Goal: Task Accomplishment & Management: Complete application form

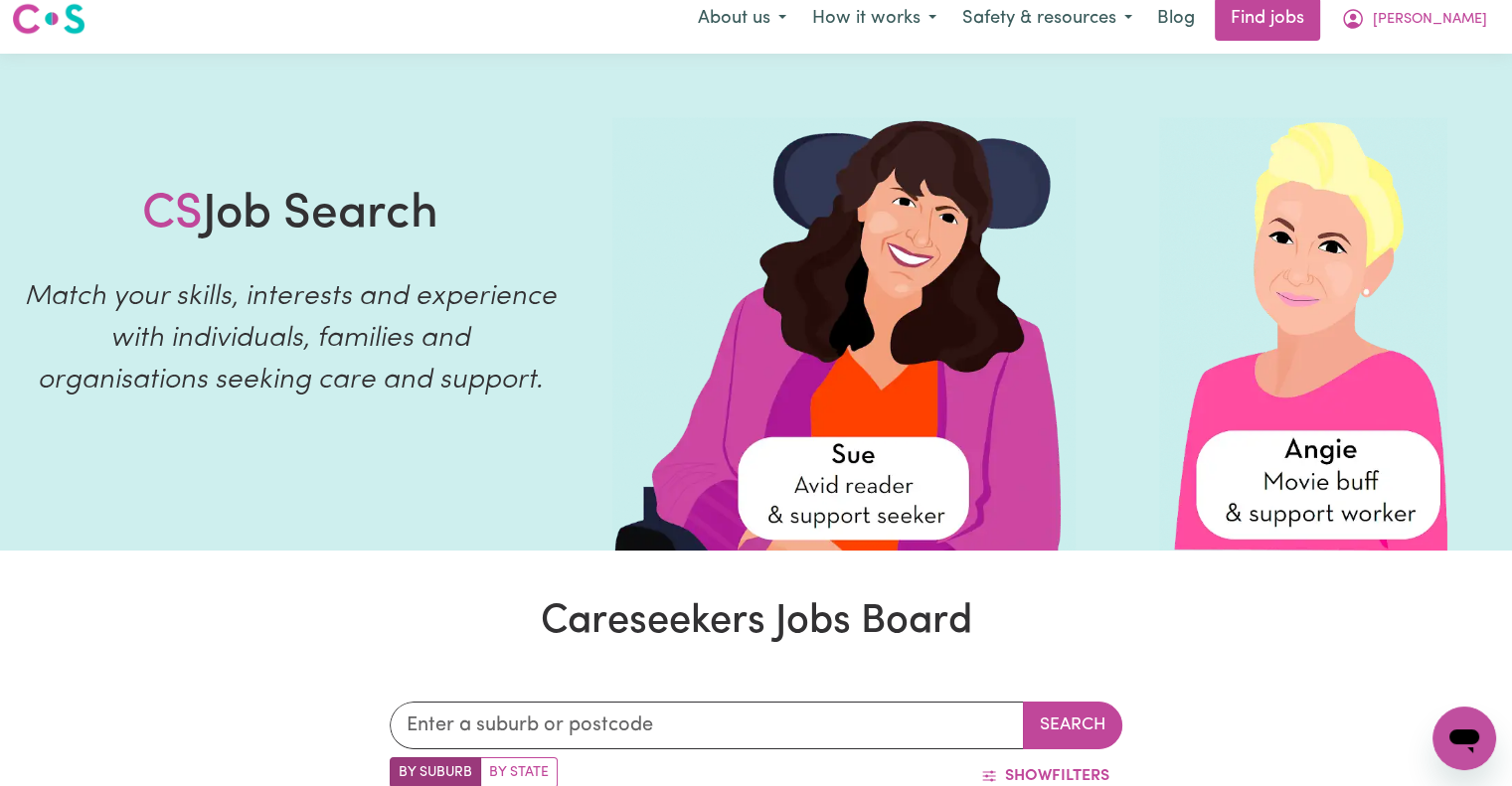
scroll to position [14, 0]
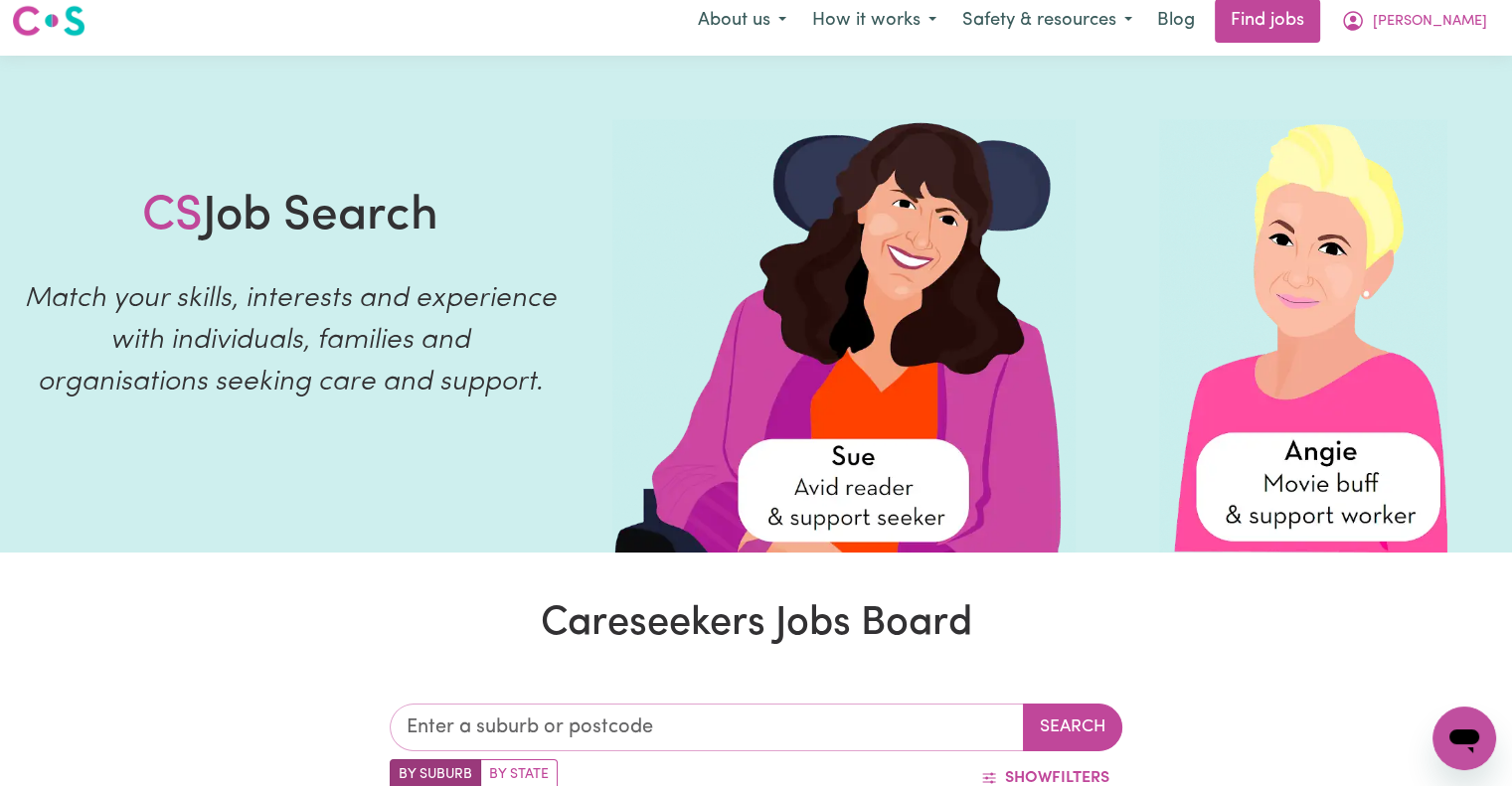
click at [731, 724] on input "text" at bounding box center [707, 727] width 634 height 48
type input "ashfie"
type input "ashfieLD, [GEOGRAPHIC_DATA], 2131"
type input "ashfiel"
type input "ashfielD, [GEOGRAPHIC_DATA], 2131"
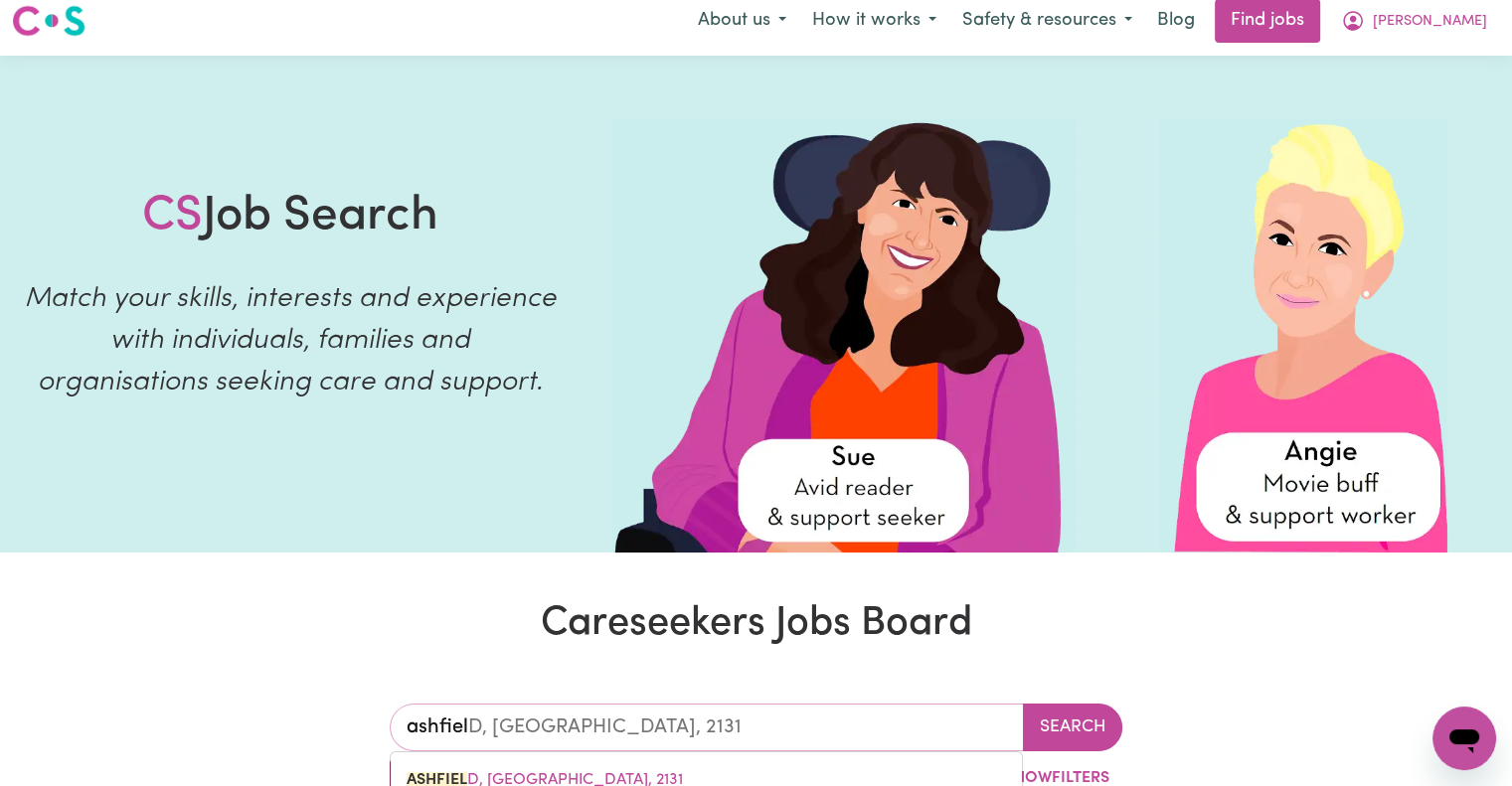
type input "ashfield"
type input "ashfield, [GEOGRAPHIC_DATA], 2131"
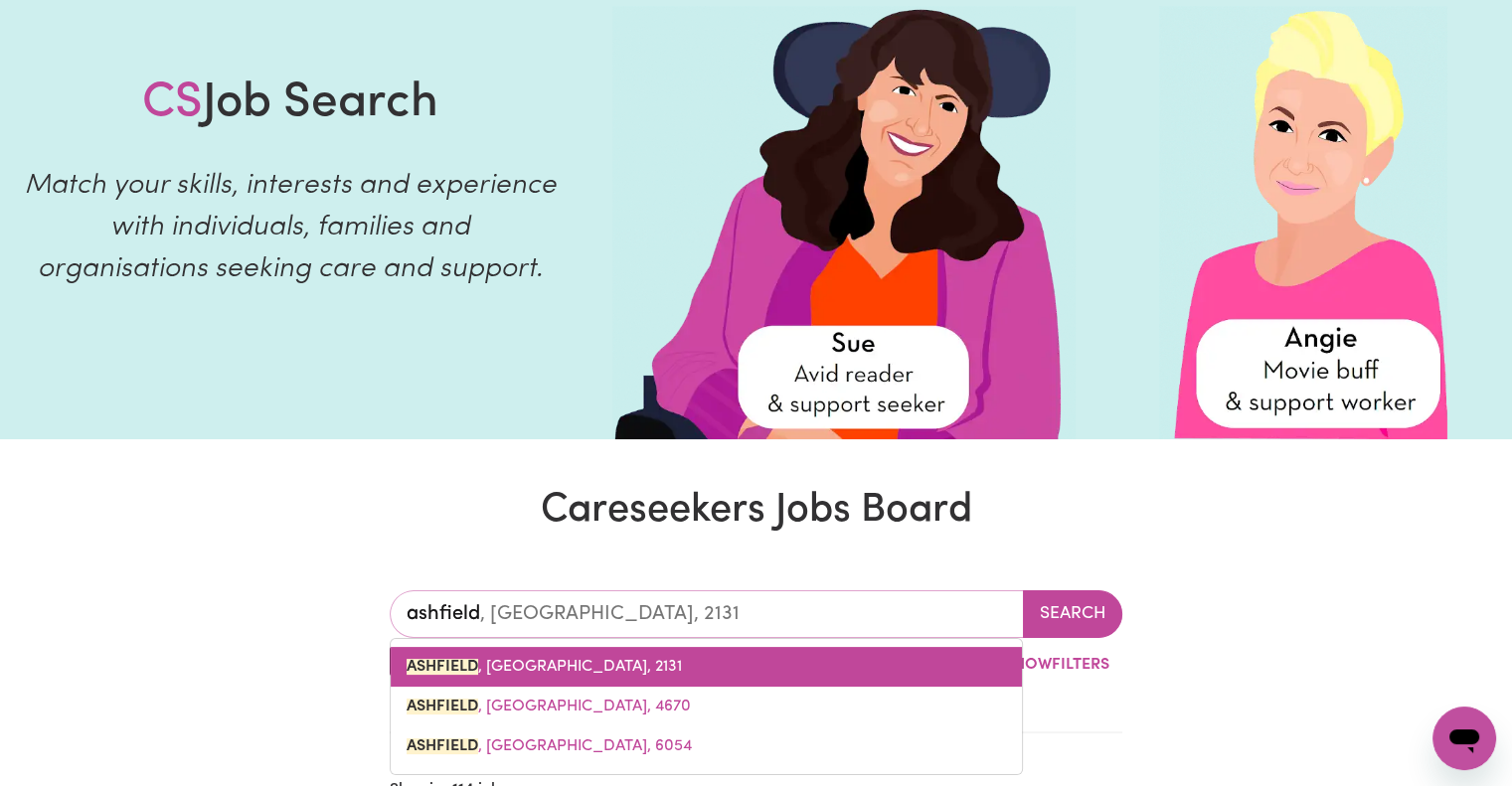
click at [672, 669] on link "[GEOGRAPHIC_DATA] , [GEOGRAPHIC_DATA], 2131" at bounding box center [706, 666] width 631 height 40
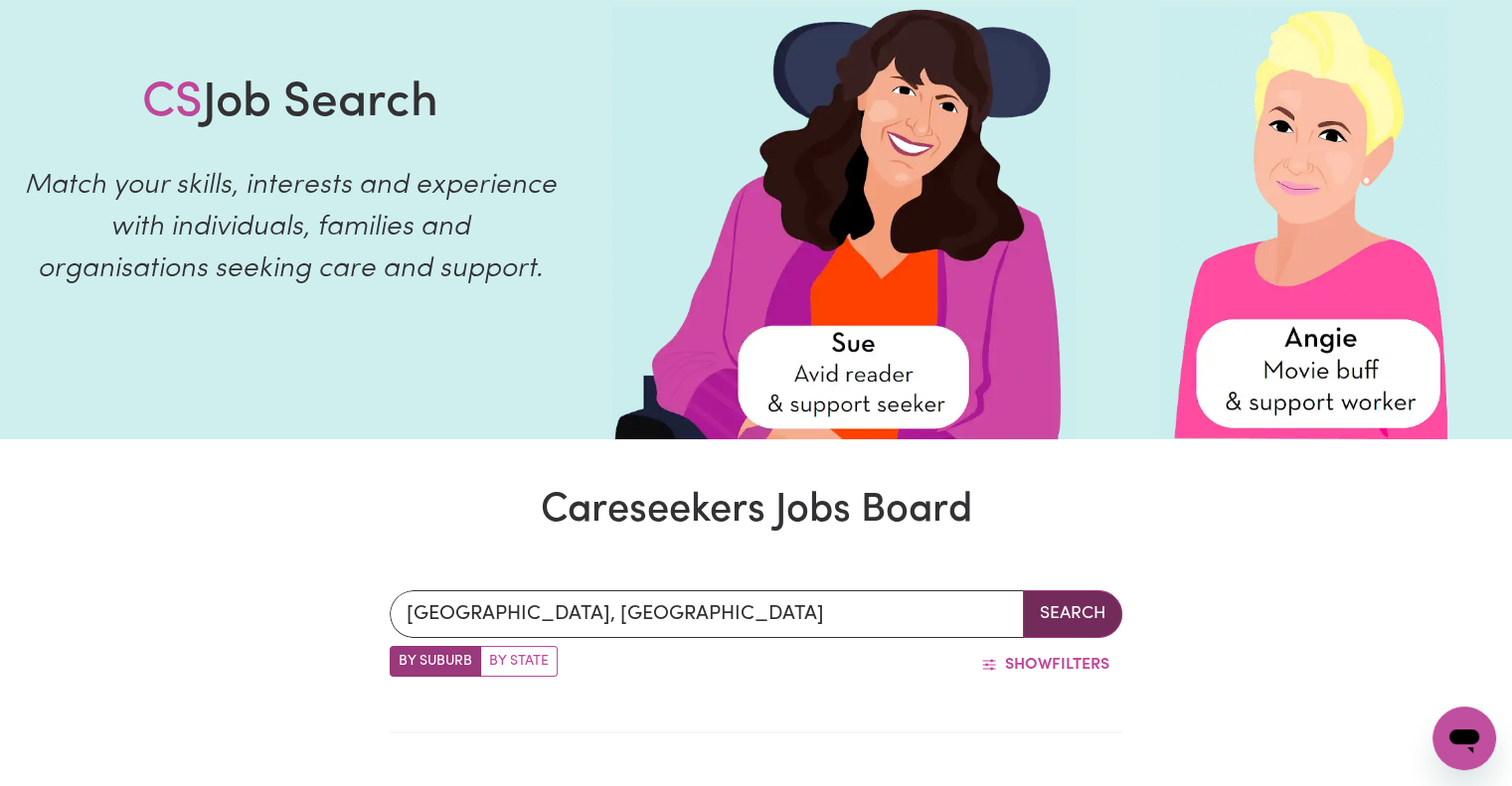
click at [1086, 619] on button "Search" at bounding box center [1073, 615] width 100 height 48
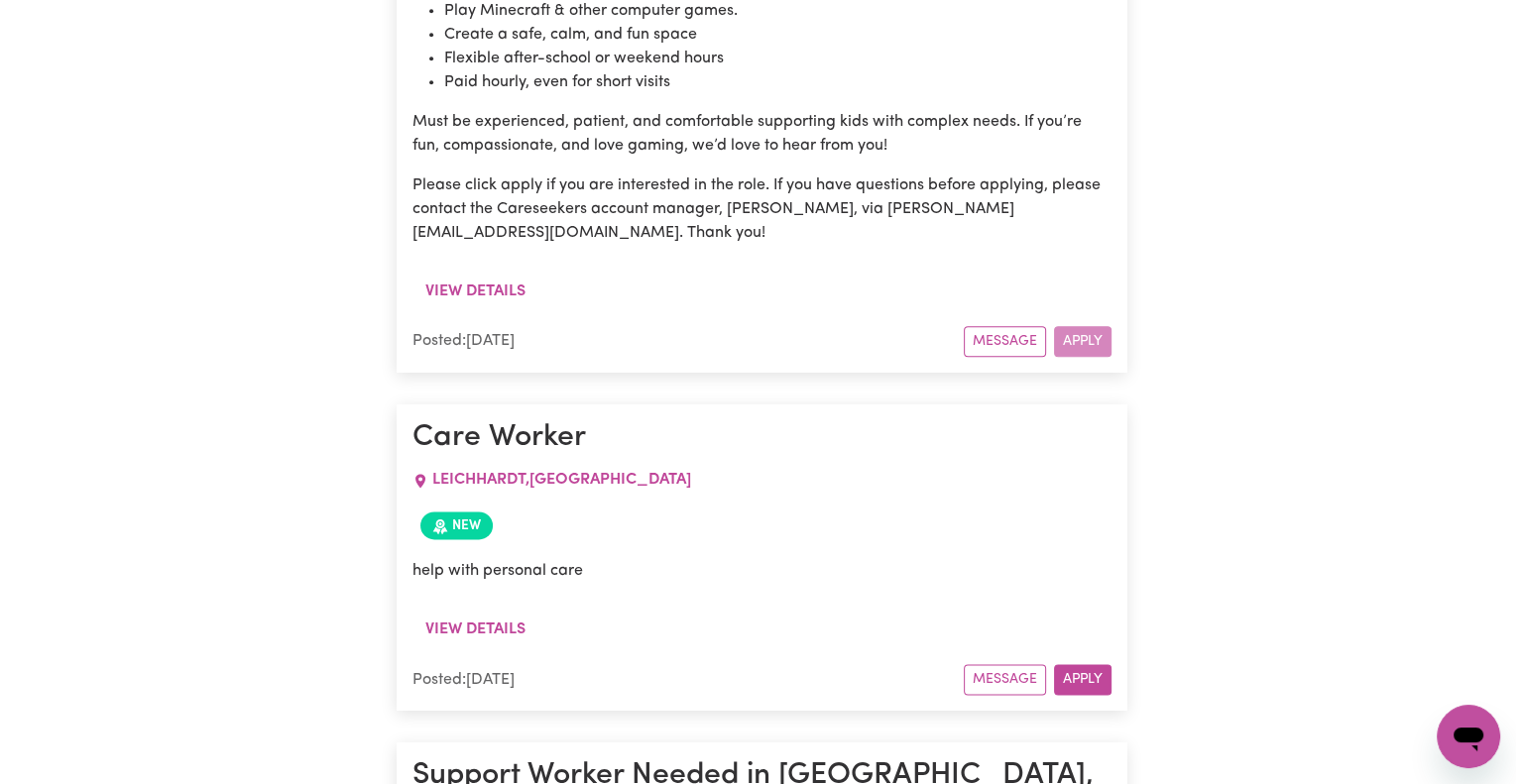
scroll to position [2442, 0]
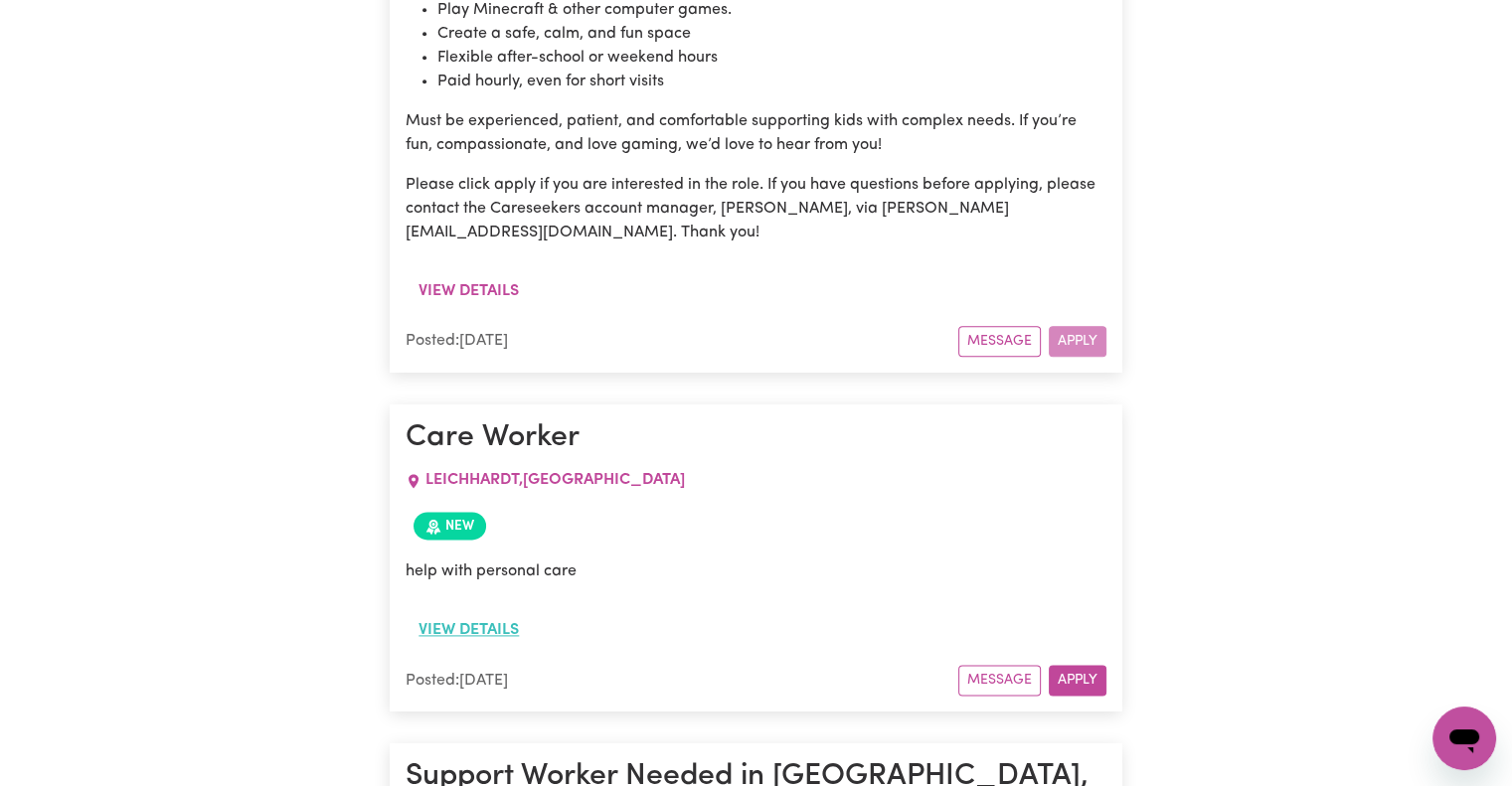
click at [492, 612] on button "View details" at bounding box center [468, 631] width 127 height 38
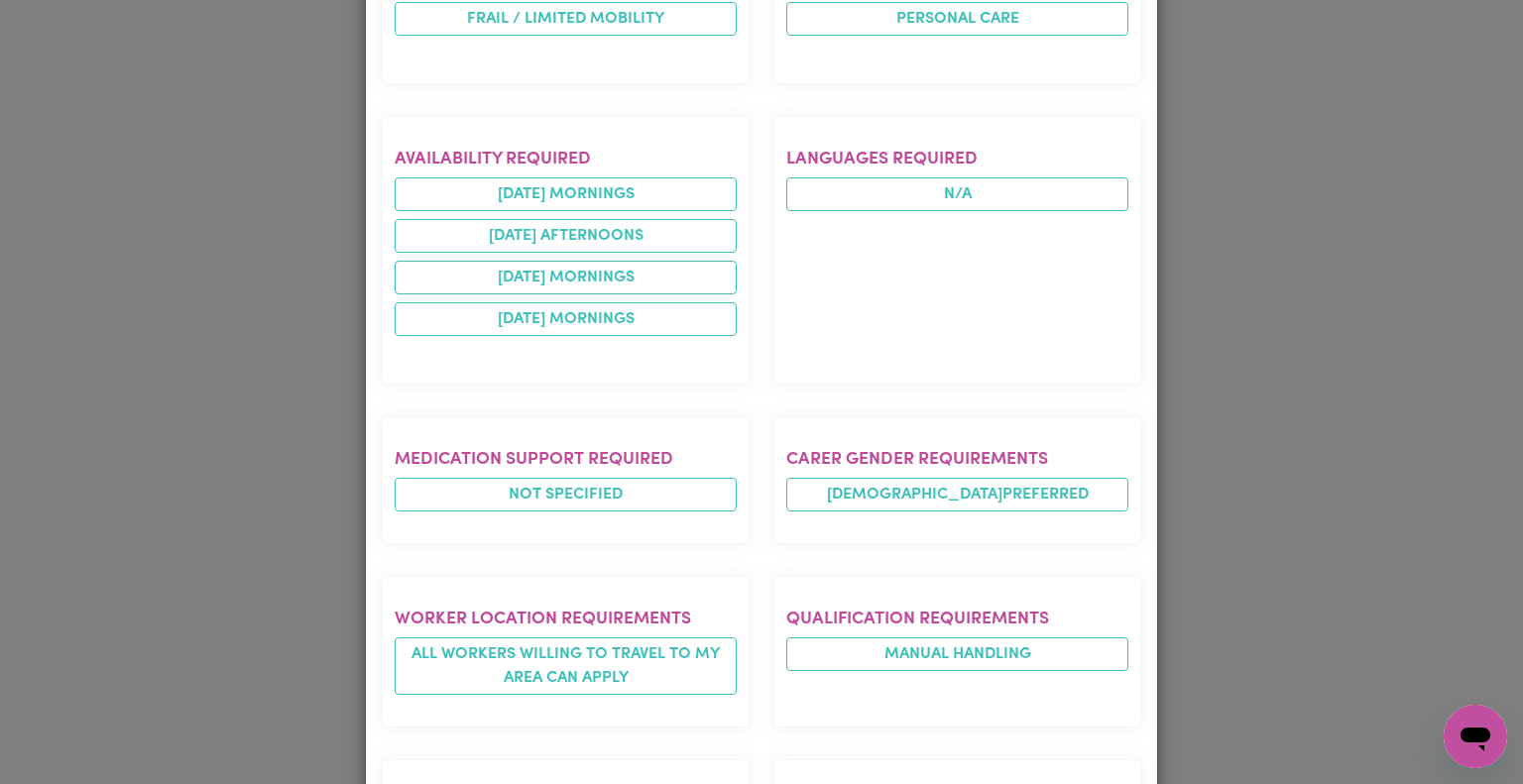
scroll to position [708, 0]
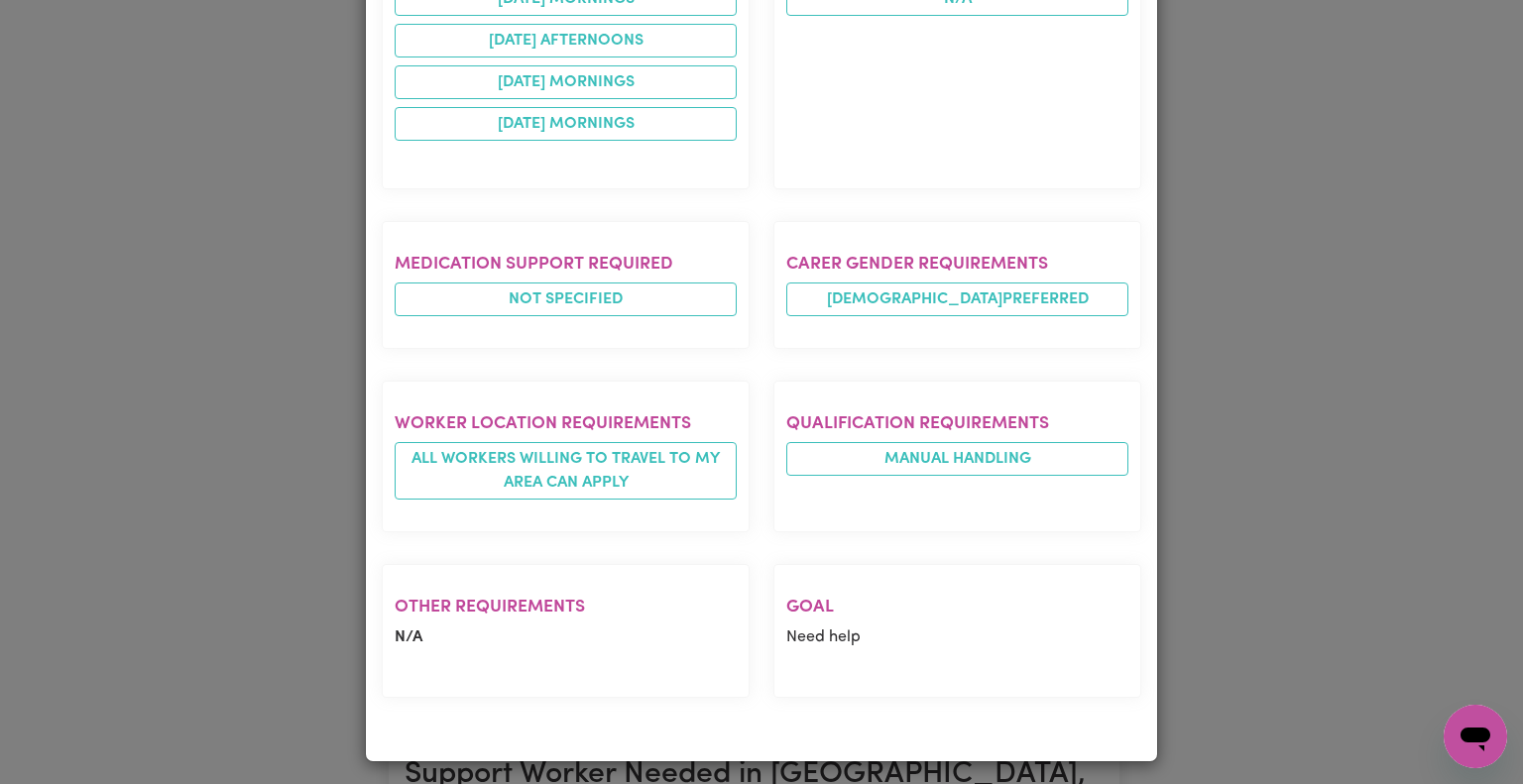
click at [1298, 451] on div "Job Details Care Worker LEICHHARDT , [GEOGRAPHIC_DATA] Posted by: Immediate Fam…" at bounding box center [762, 392] width 1523 height 784
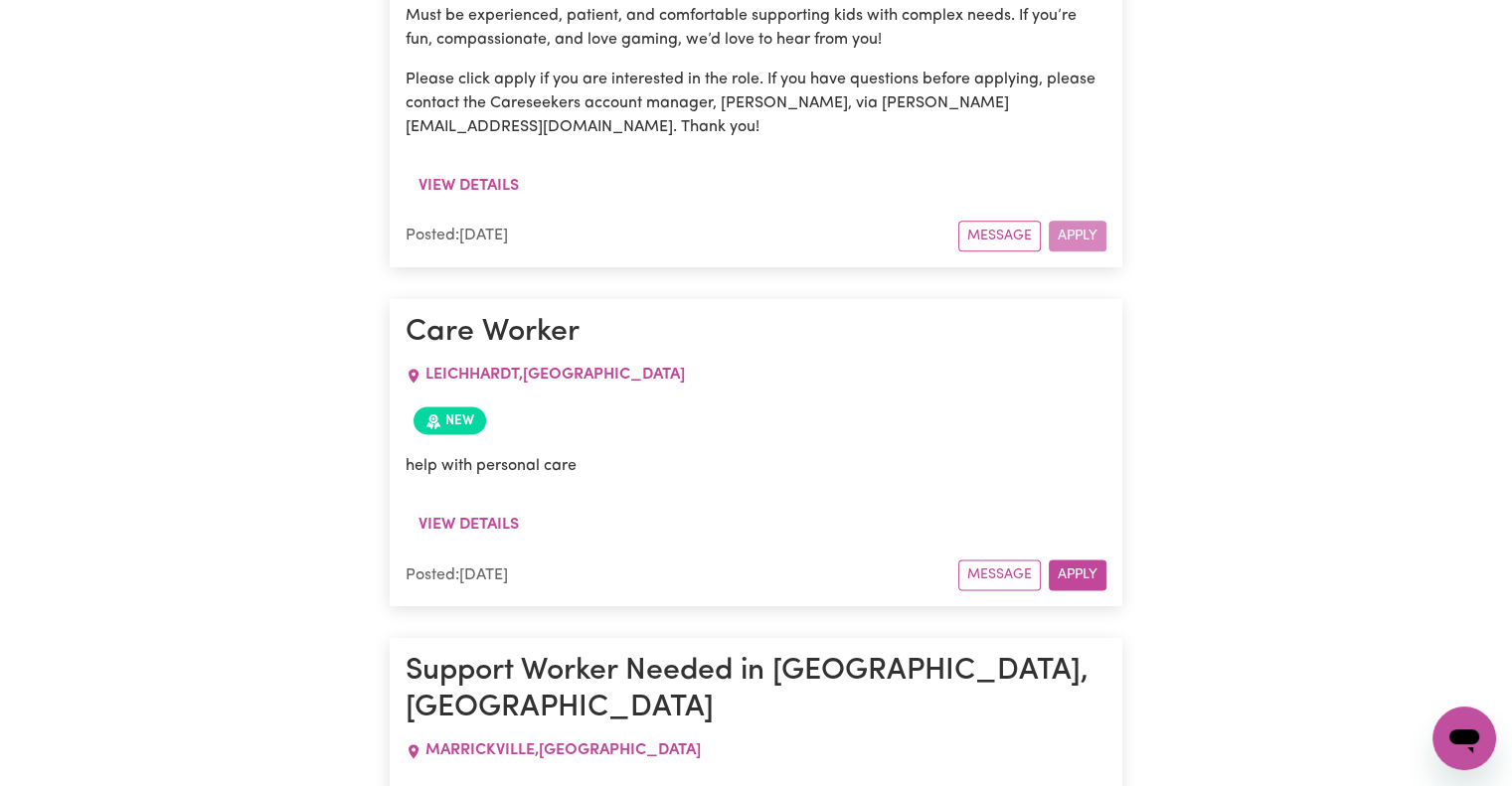
scroll to position [2557, 0]
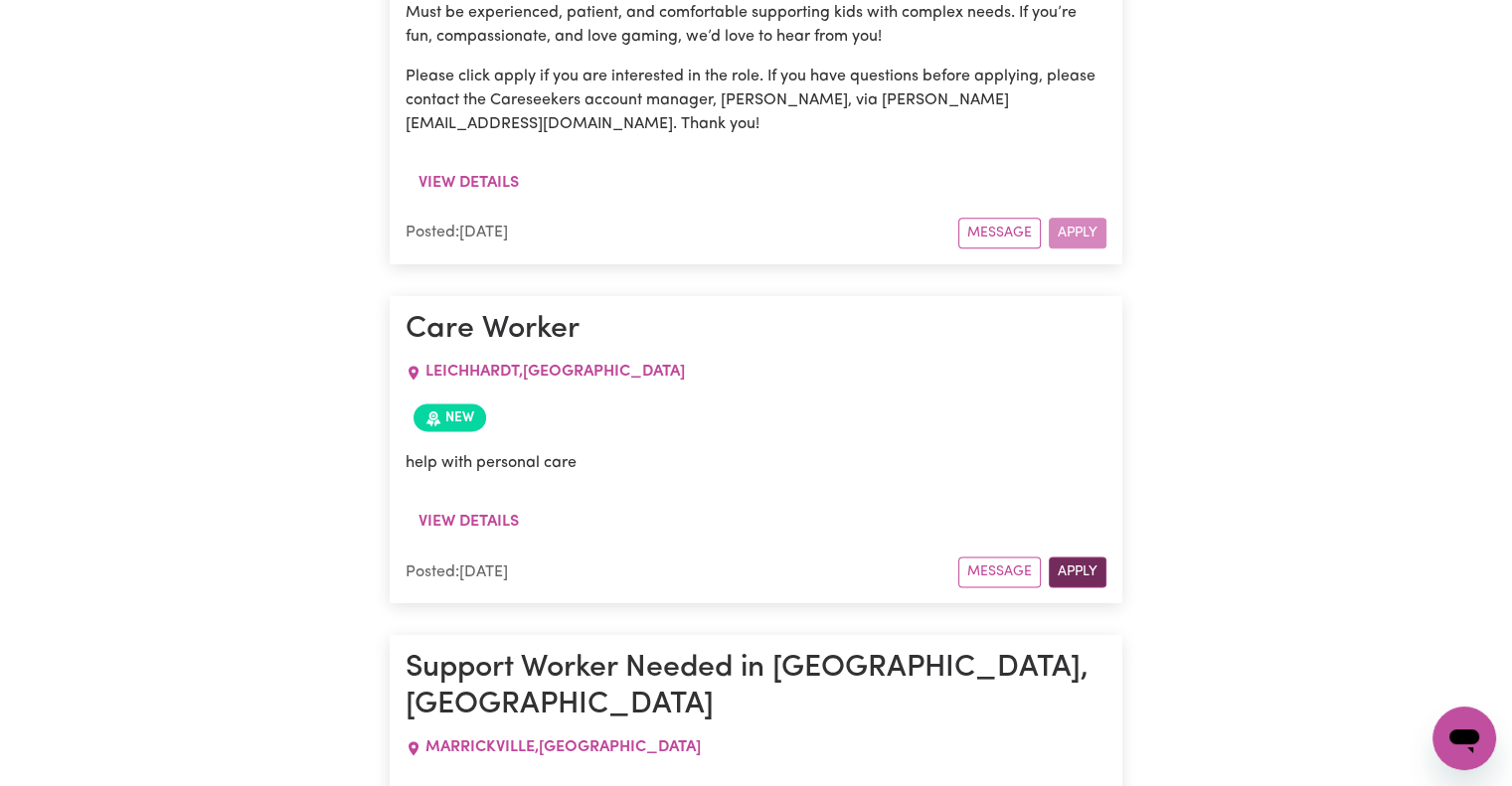
click at [1097, 557] on button "Apply" at bounding box center [1077, 572] width 58 height 31
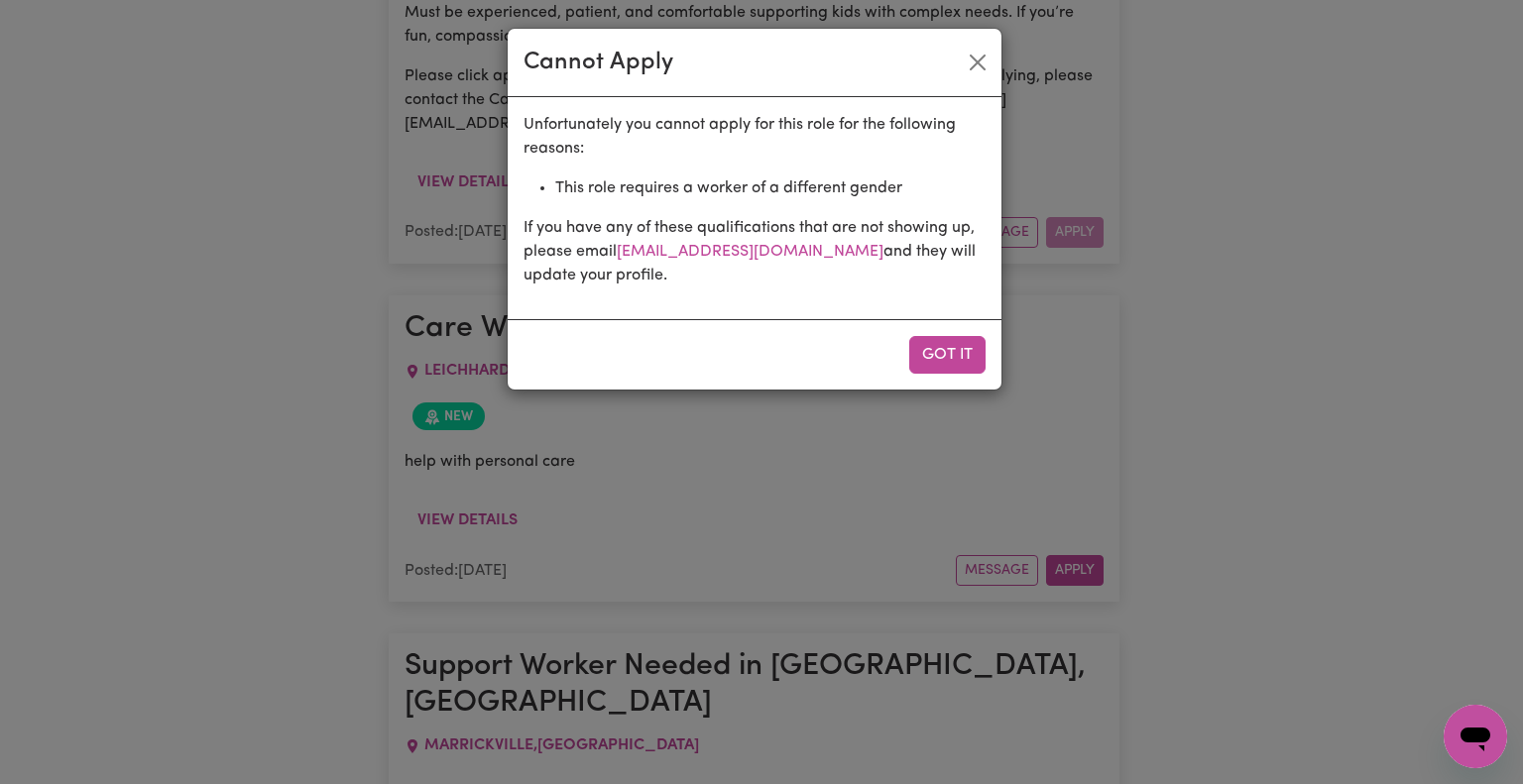
click at [1276, 367] on div "Cannot Apply Unfortunately you cannot apply for this role for the following rea…" at bounding box center [762, 392] width 1523 height 784
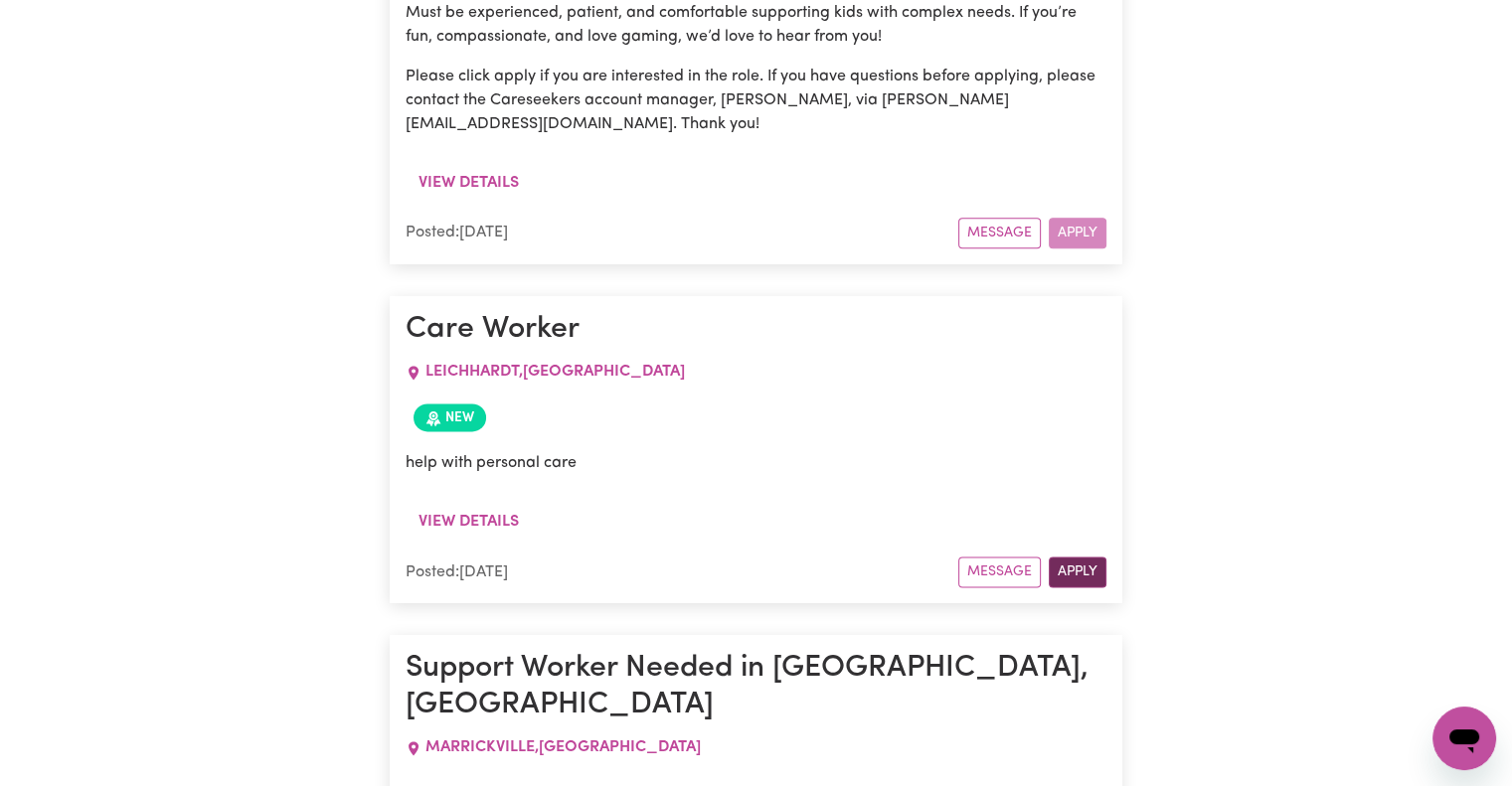
click at [1060, 557] on button "Apply" at bounding box center [1077, 572] width 58 height 31
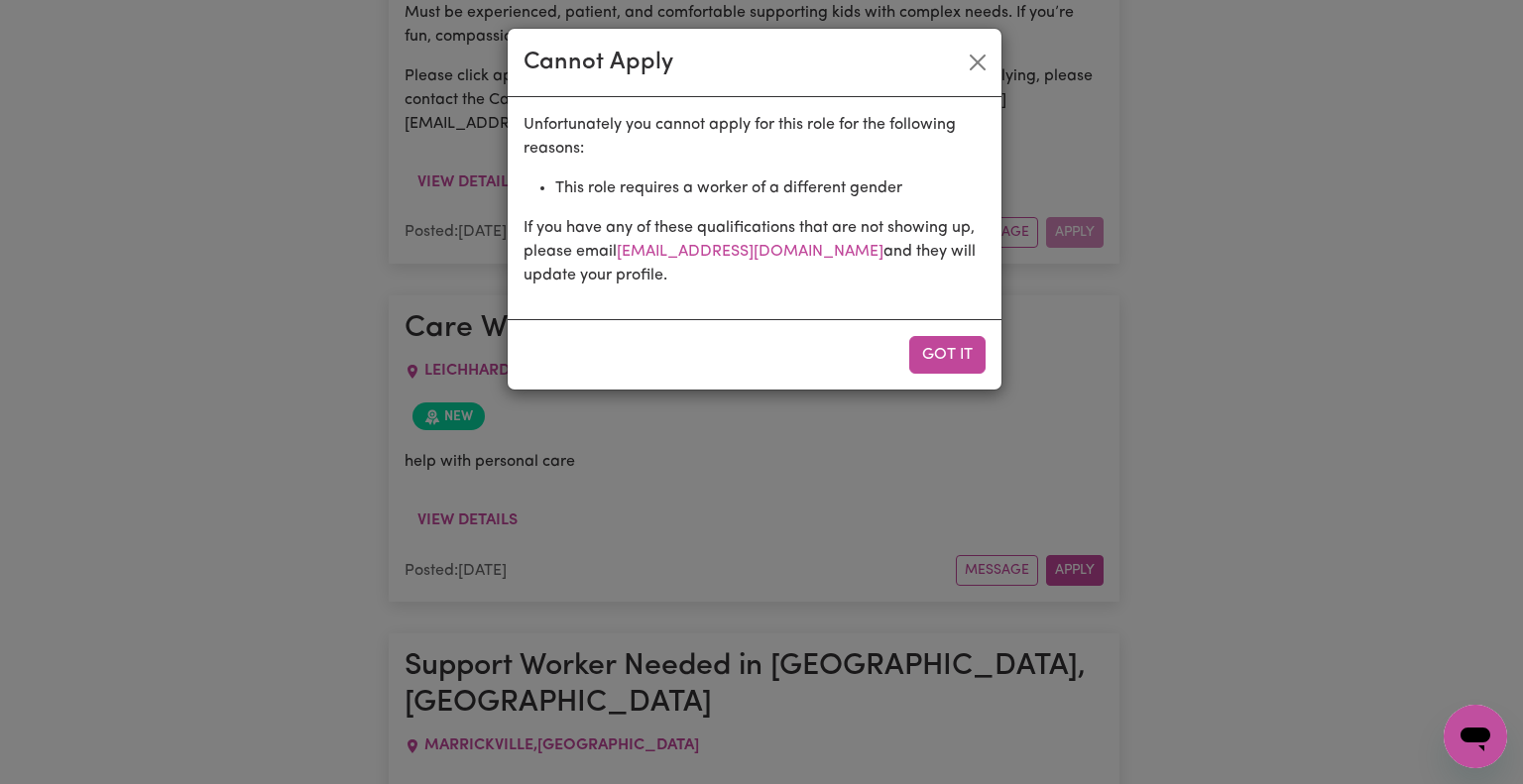
click at [1318, 324] on div "Cannot Apply Unfortunately you cannot apply for this role for the following rea…" at bounding box center [762, 392] width 1523 height 784
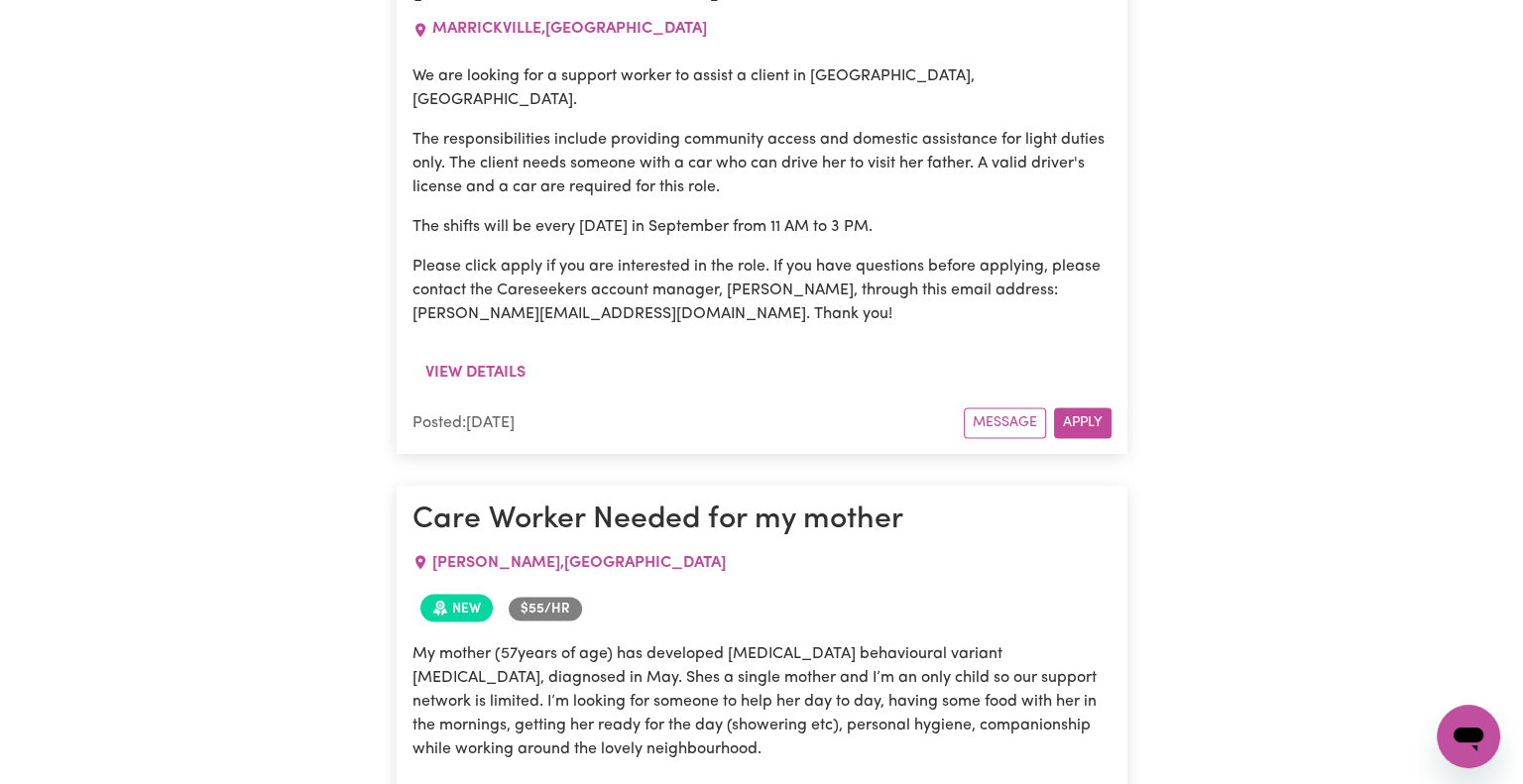
scroll to position [3269, 0]
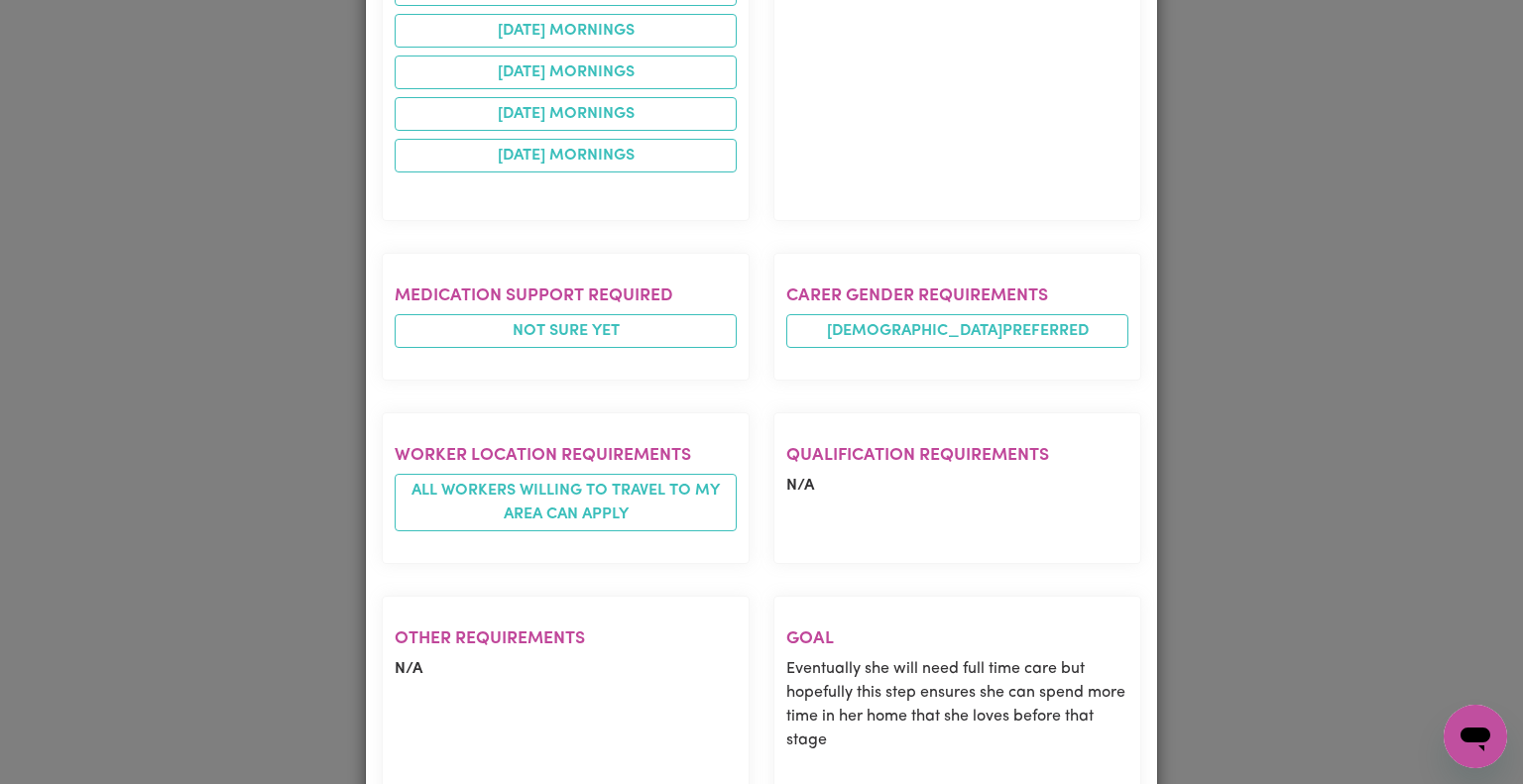
scroll to position [1293, 0]
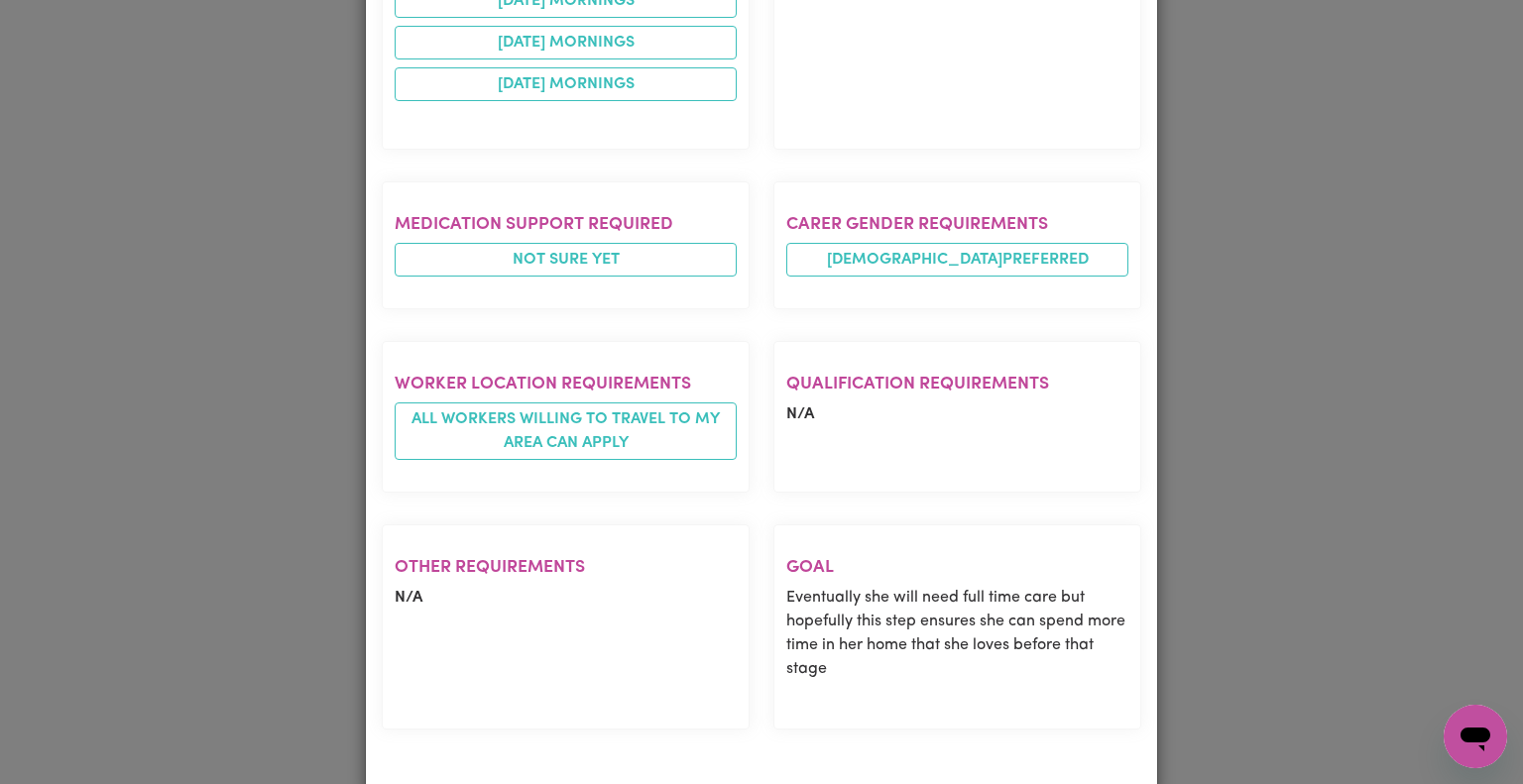
click at [1277, 474] on div "Job Details Care Worker Needed for my mother [PERSON_NAME] , [GEOGRAPHIC_DATA] …" at bounding box center [762, 392] width 1523 height 784
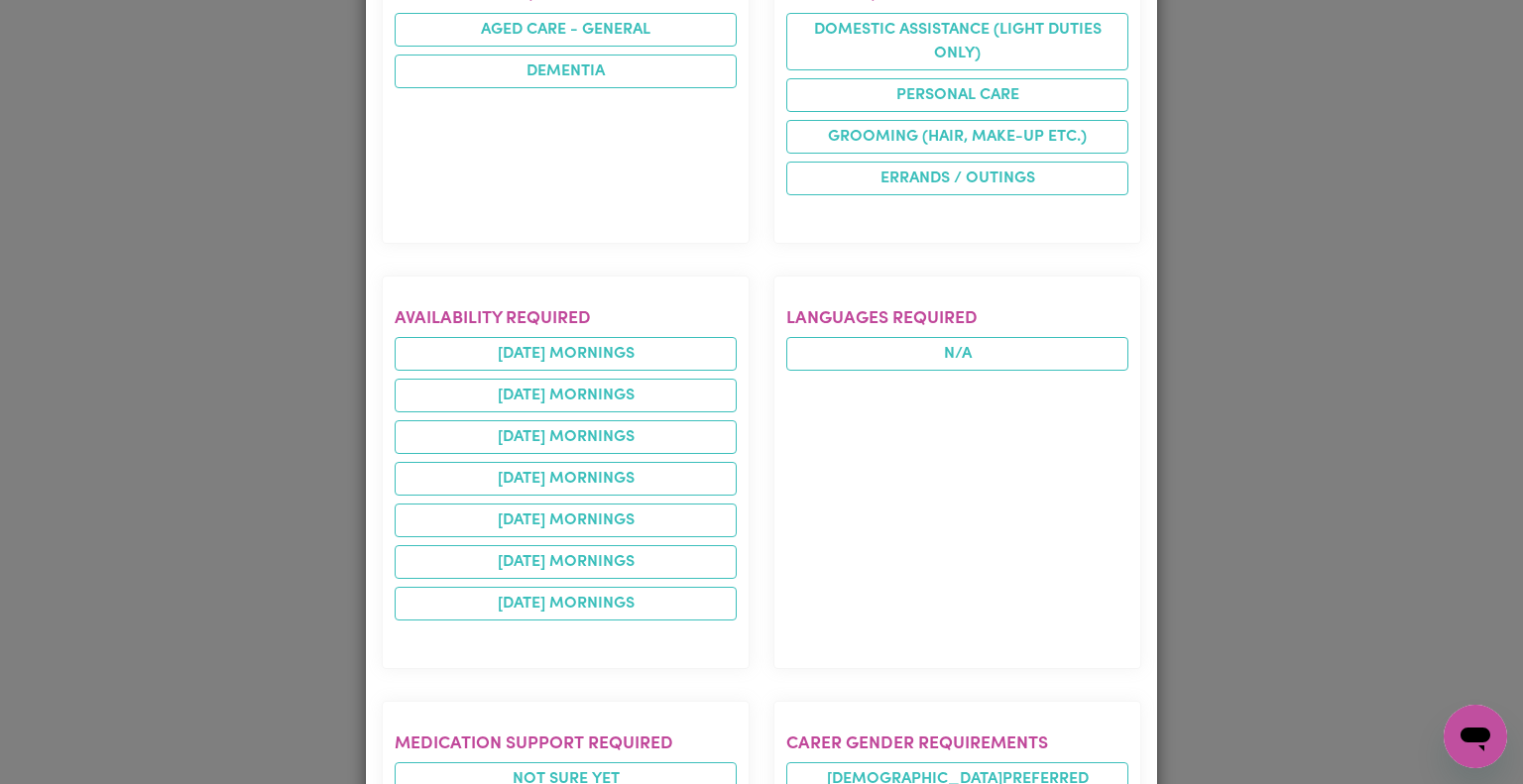
scroll to position [777, 0]
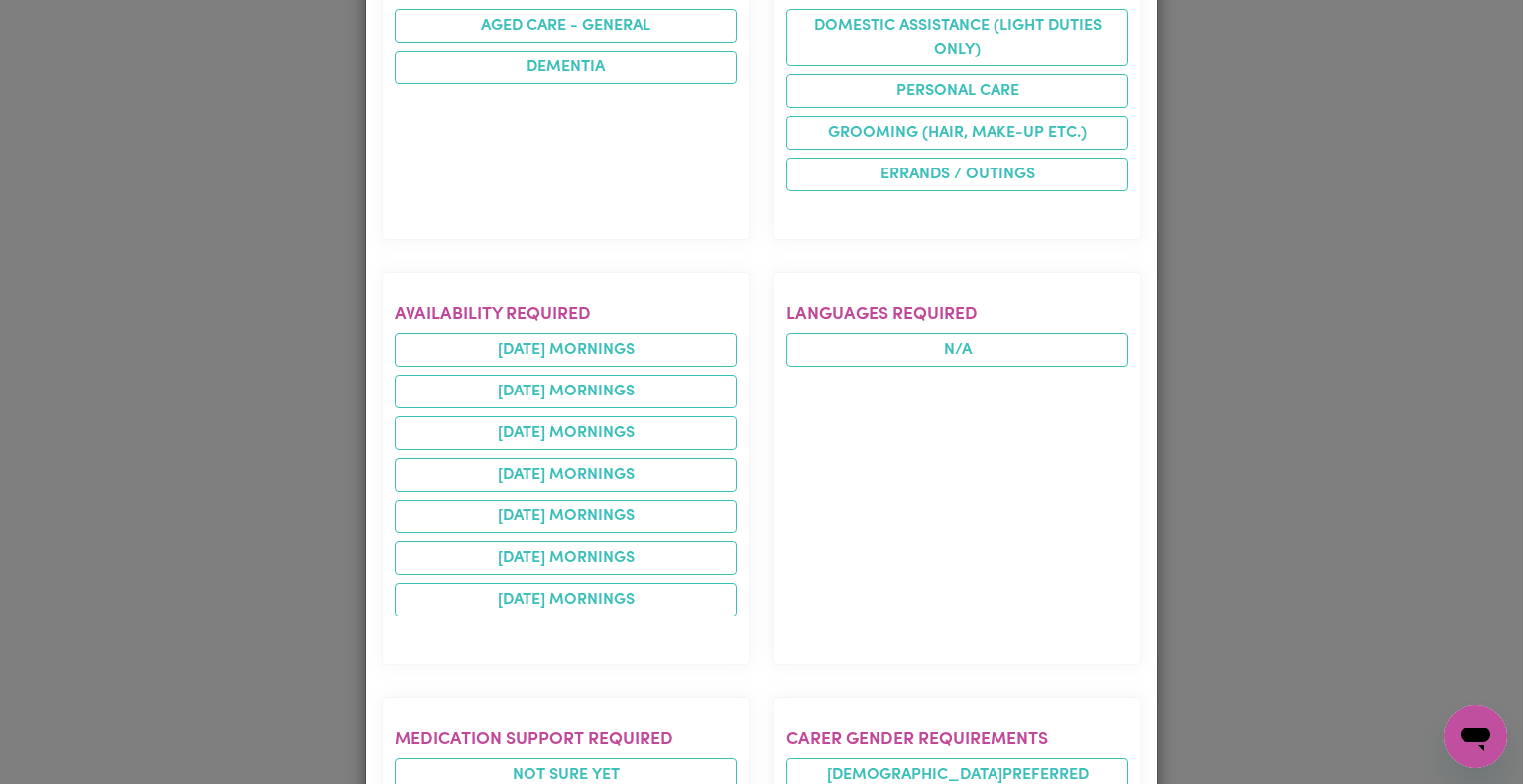
click at [1317, 543] on div "Job Details Care Worker Needed for my mother [PERSON_NAME] , [GEOGRAPHIC_DATA] …" at bounding box center [762, 392] width 1523 height 784
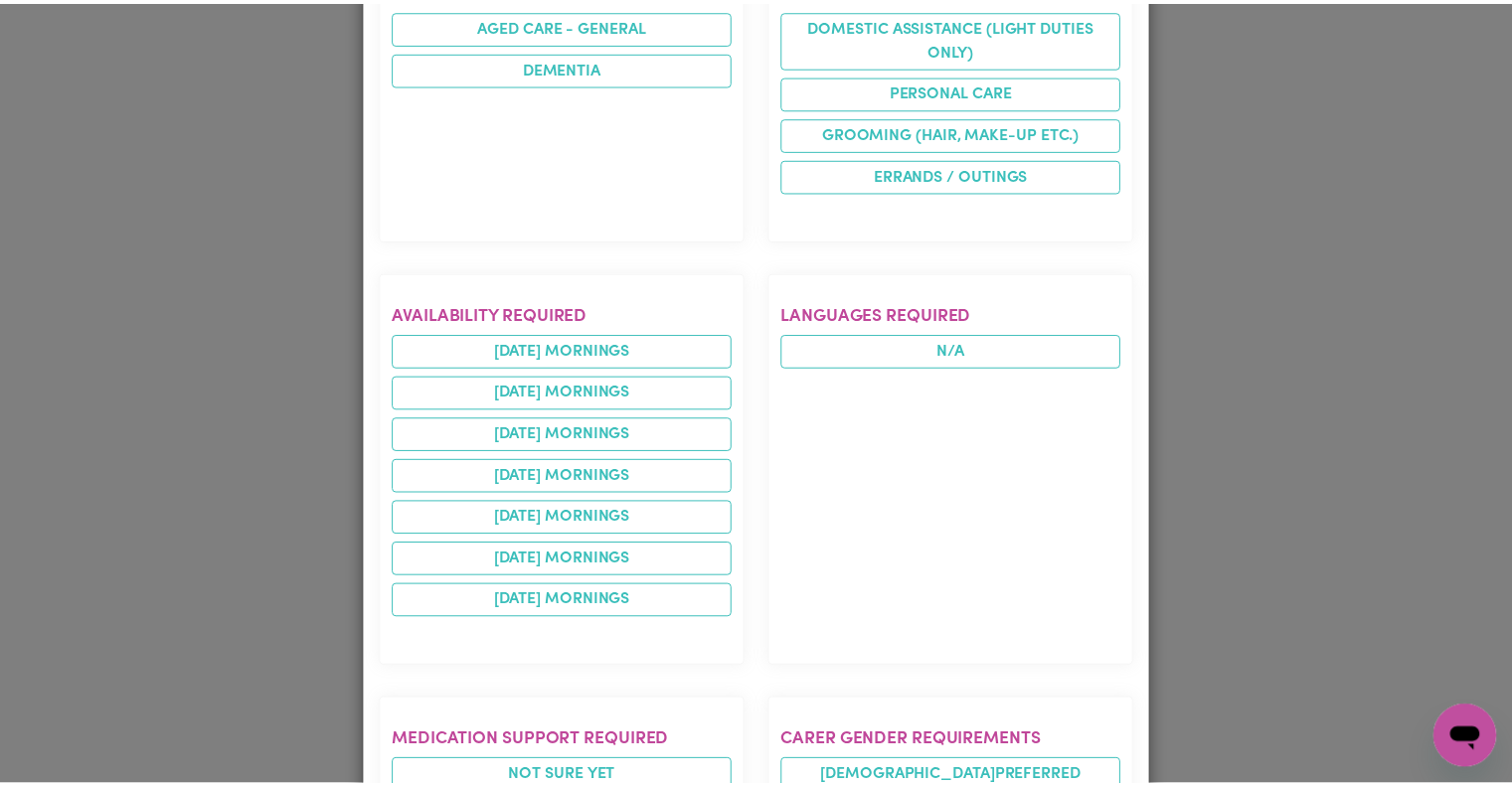
scroll to position [0, 0]
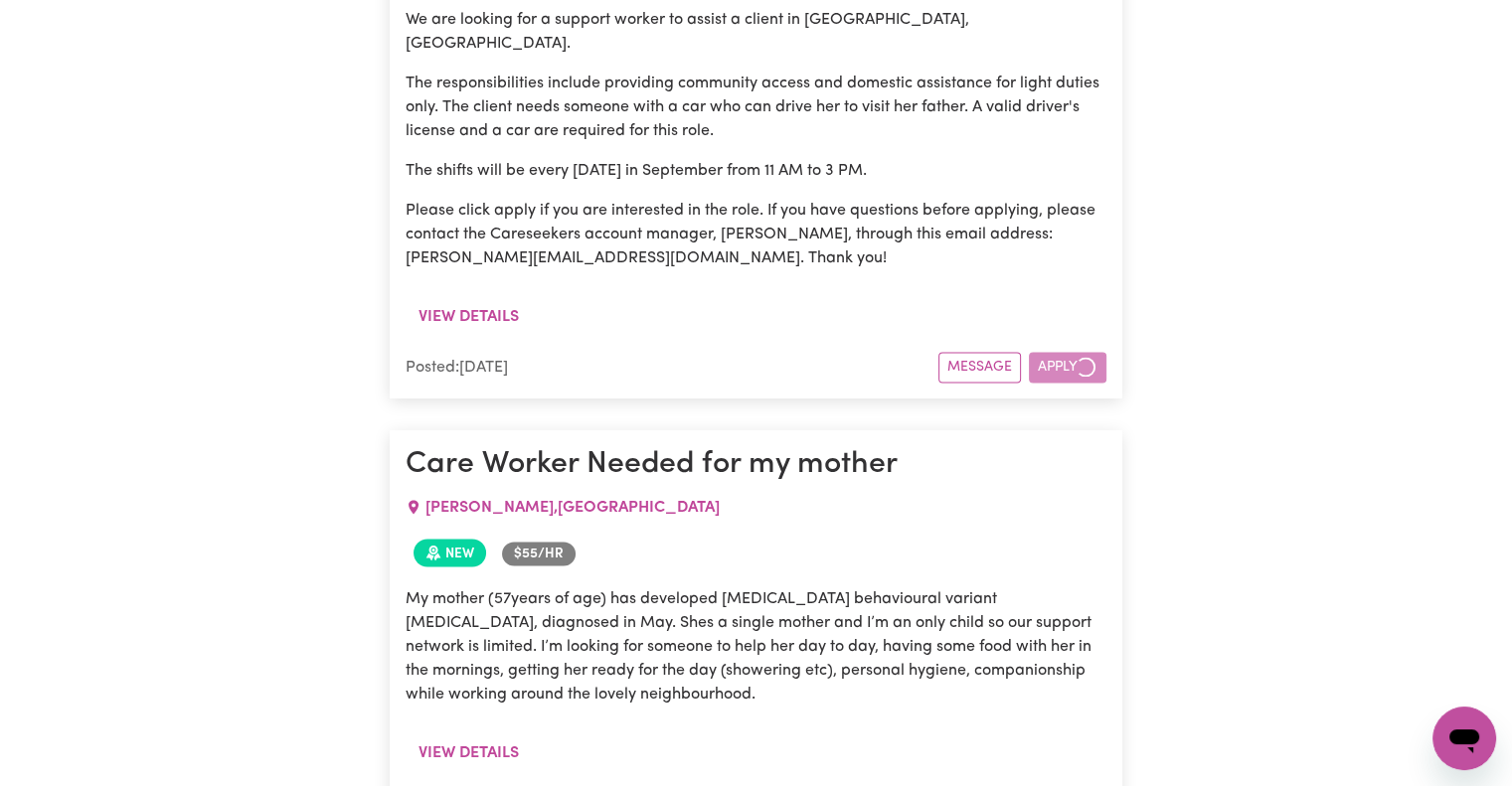
scroll to position [3433, 0]
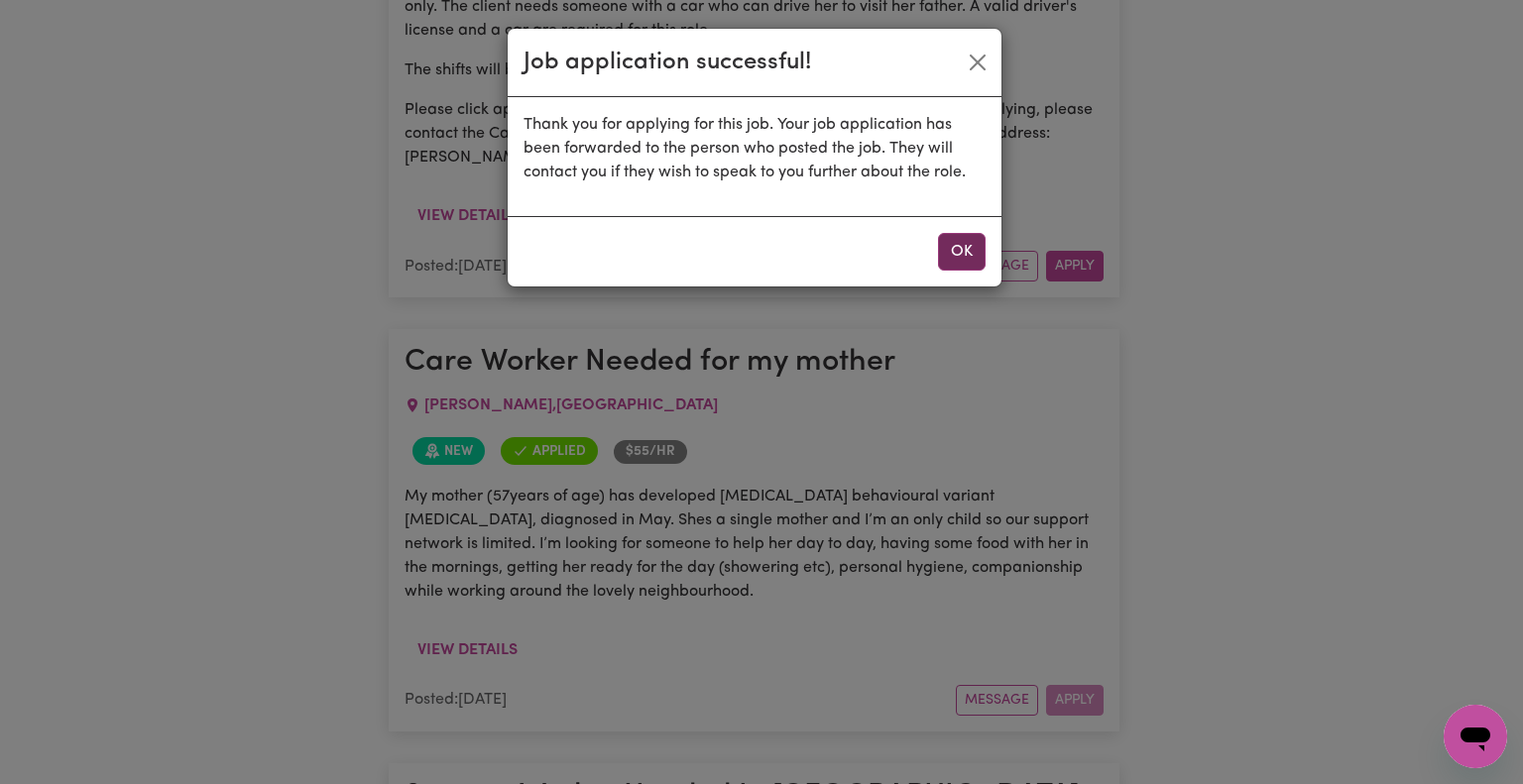
click at [956, 253] on button "OK" at bounding box center [962, 251] width 48 height 38
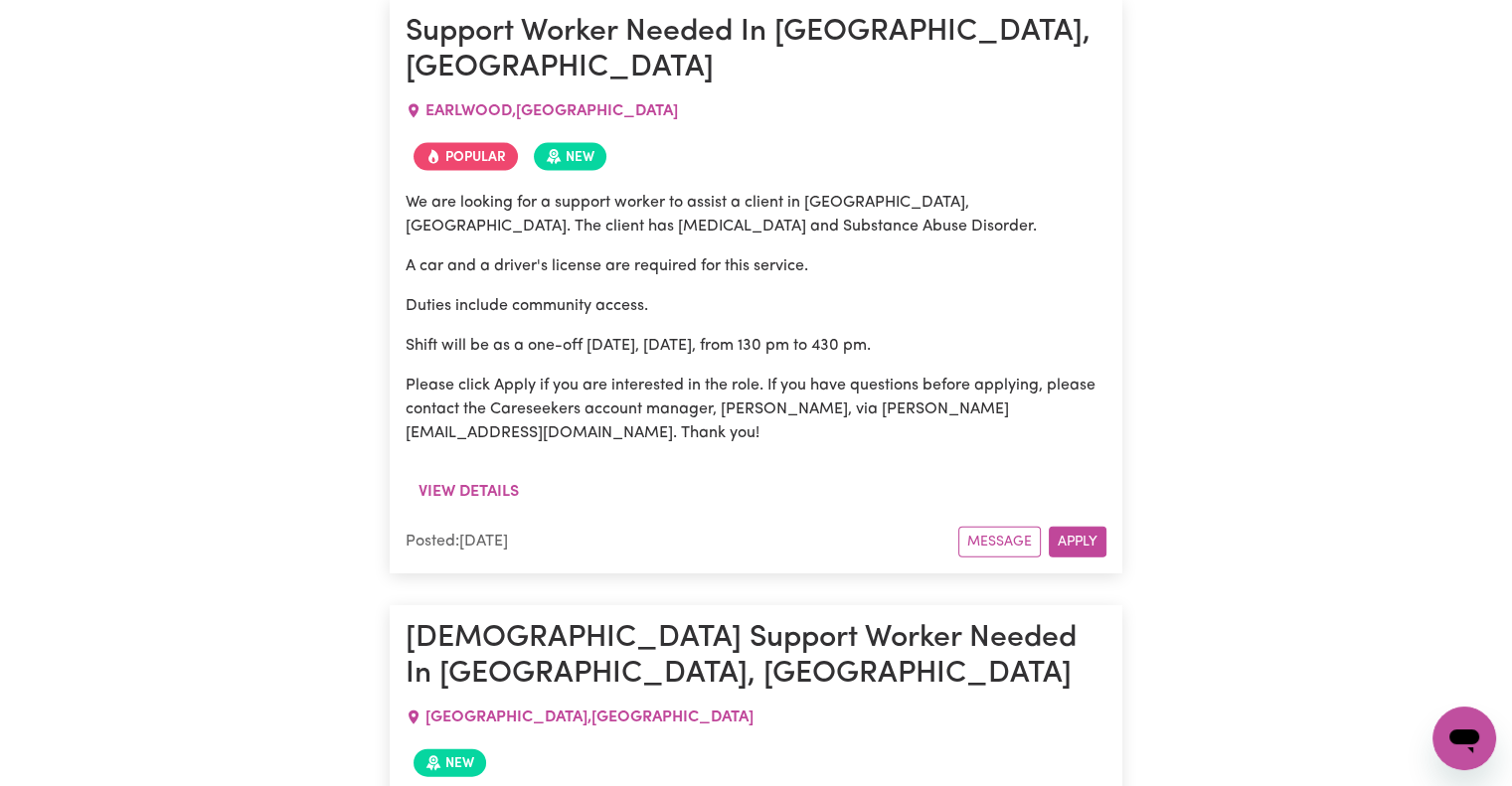
scroll to position [4132, 0]
